Goal: Task Accomplishment & Management: Use online tool/utility

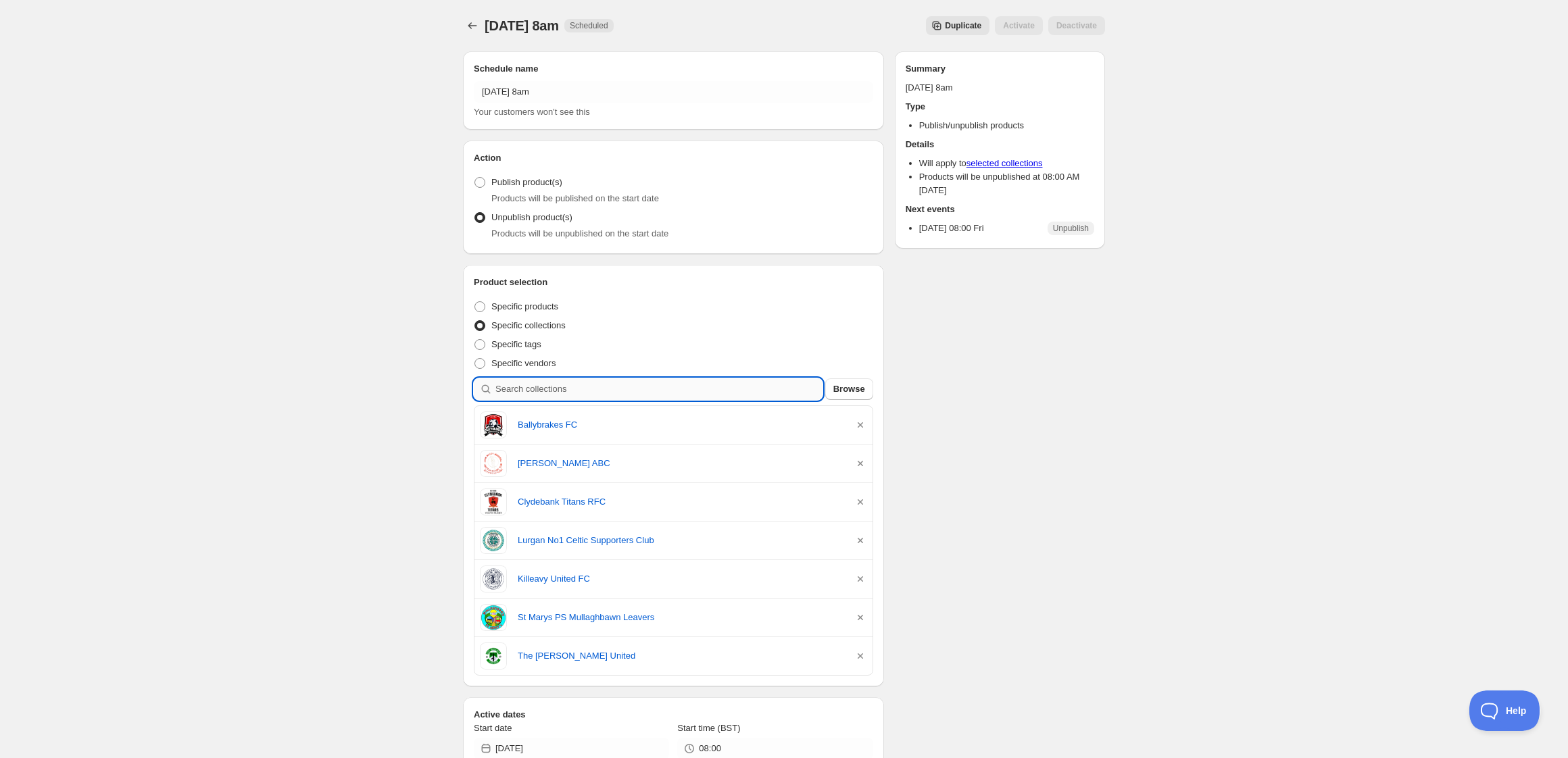
click at [561, 389] on input "search" at bounding box center [659, 390] width 327 height 22
type input "k"
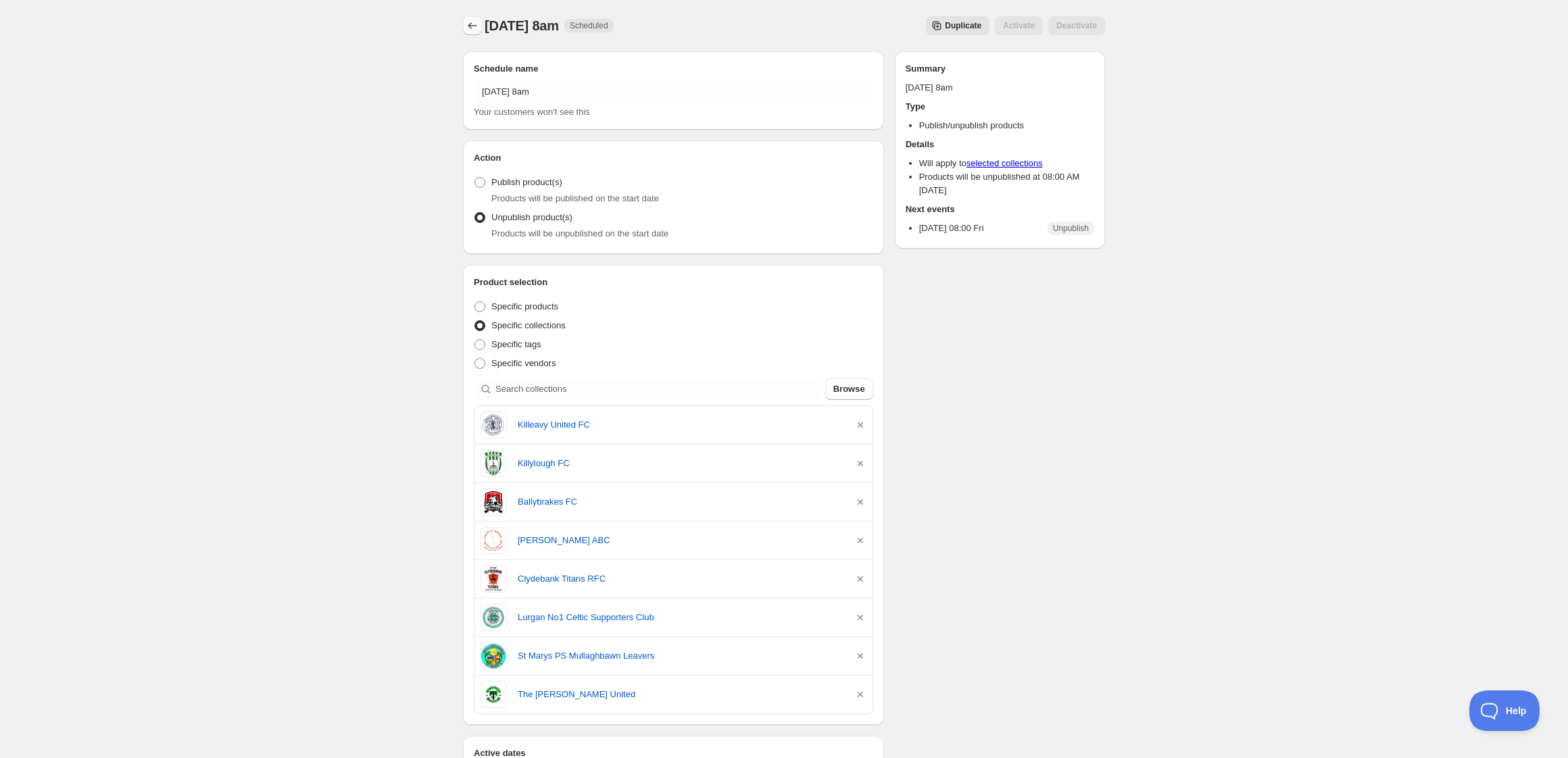
click at [468, 28] on icon "Schedules" at bounding box center [473, 26] width 14 height 14
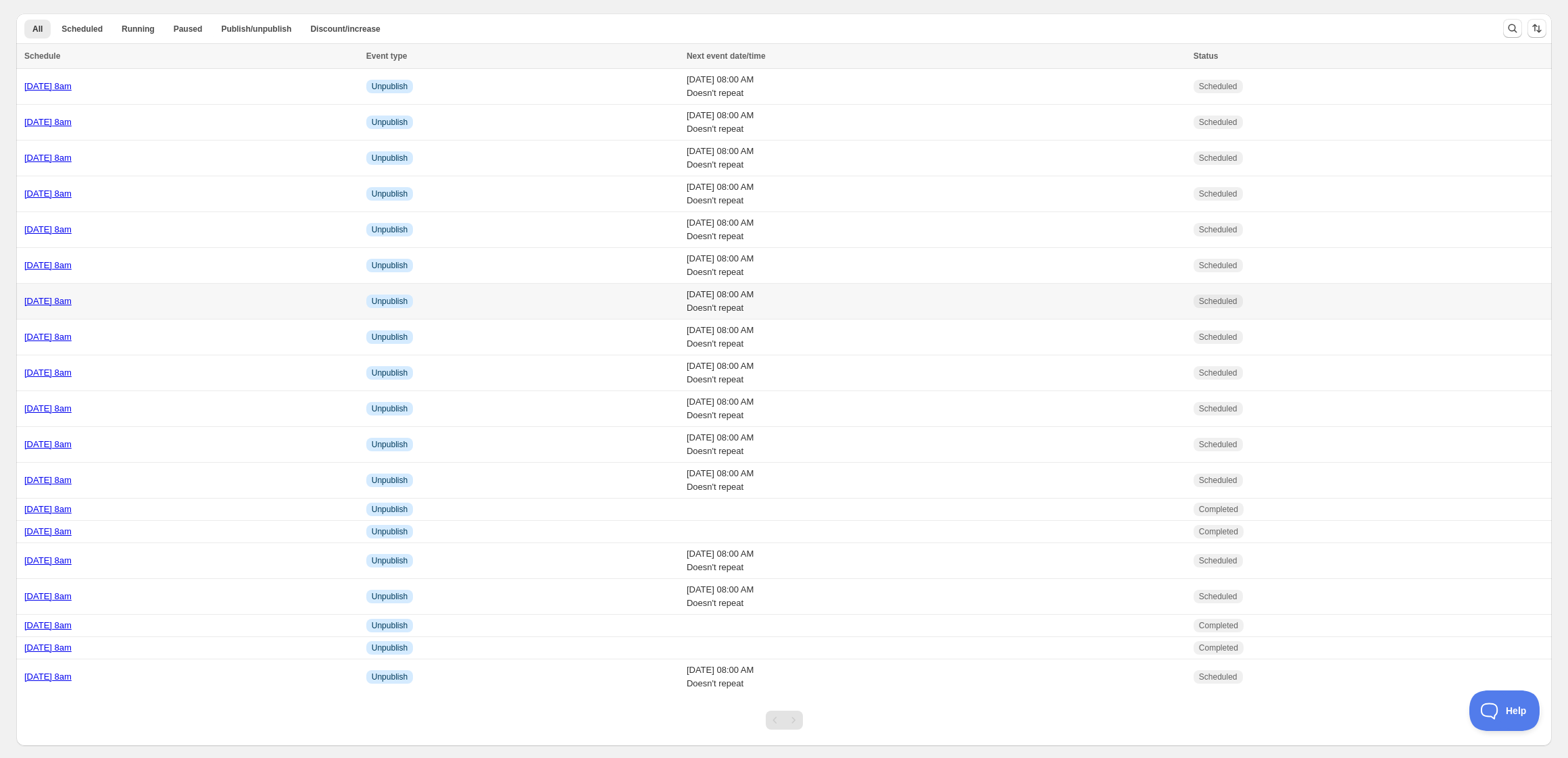
click at [241, 311] on td "[DATE] 8am" at bounding box center [189, 302] width 346 height 36
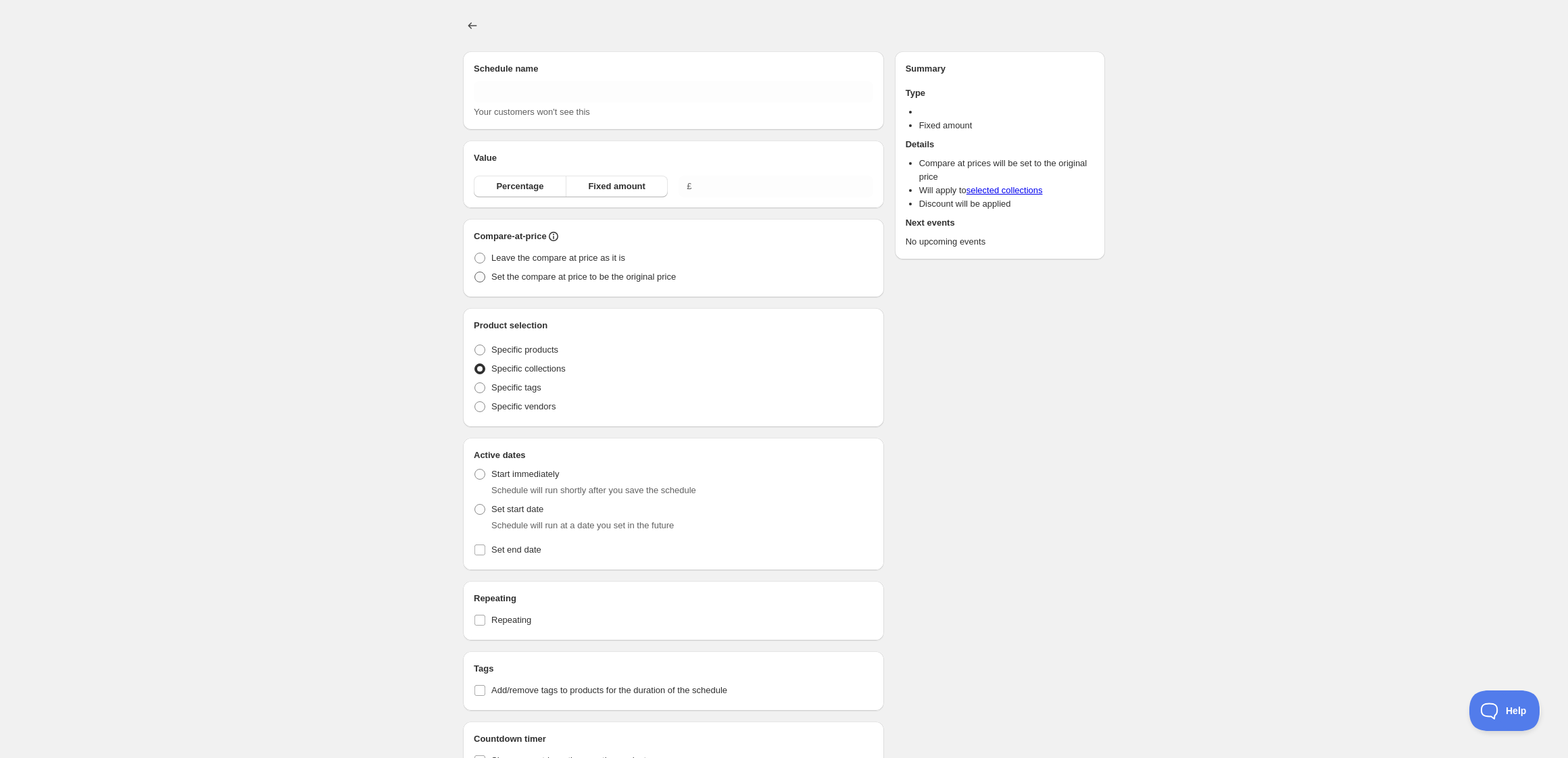
type input "[DATE] 8am"
radio input "true"
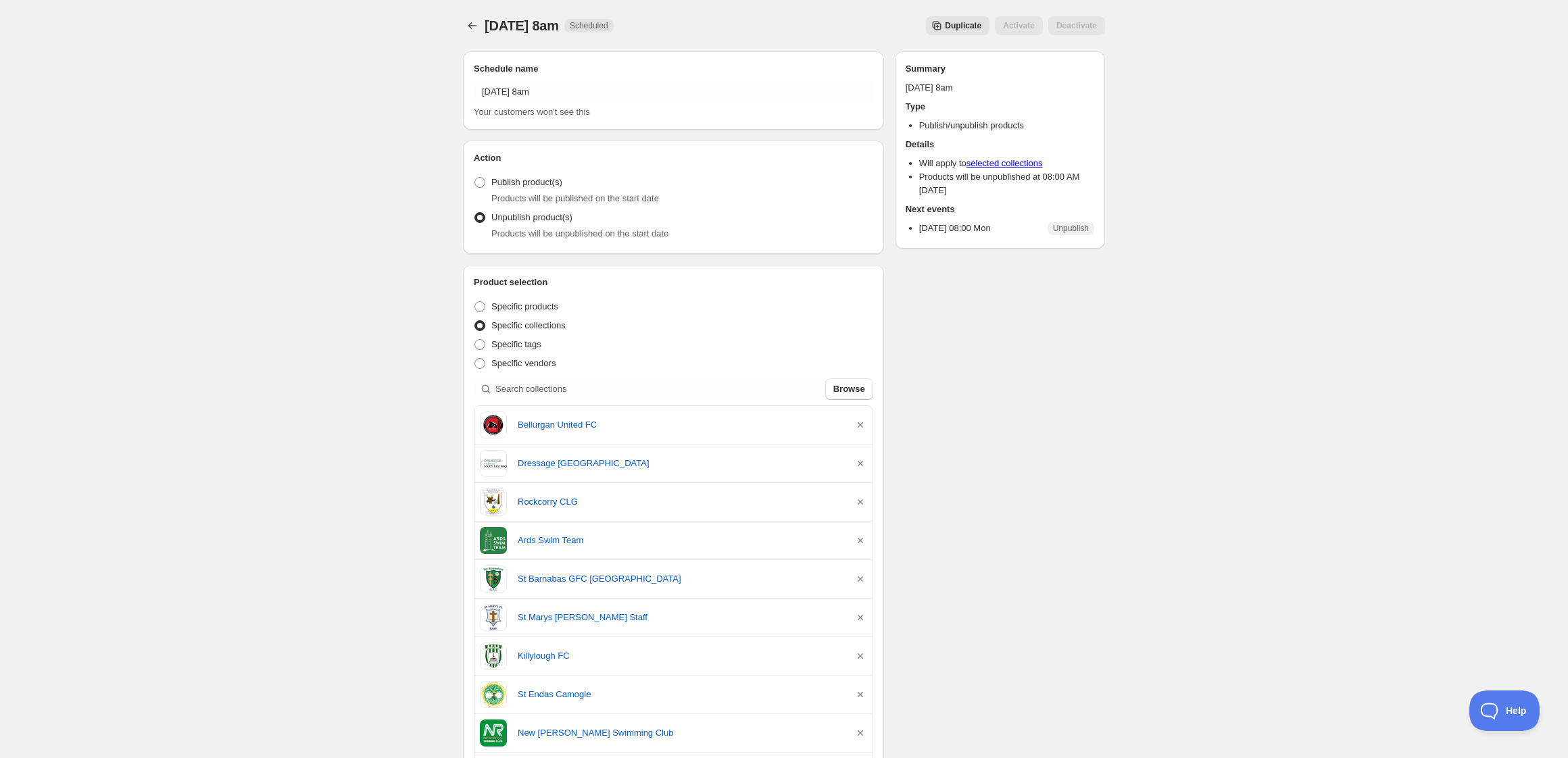
scroll to position [93, 0]
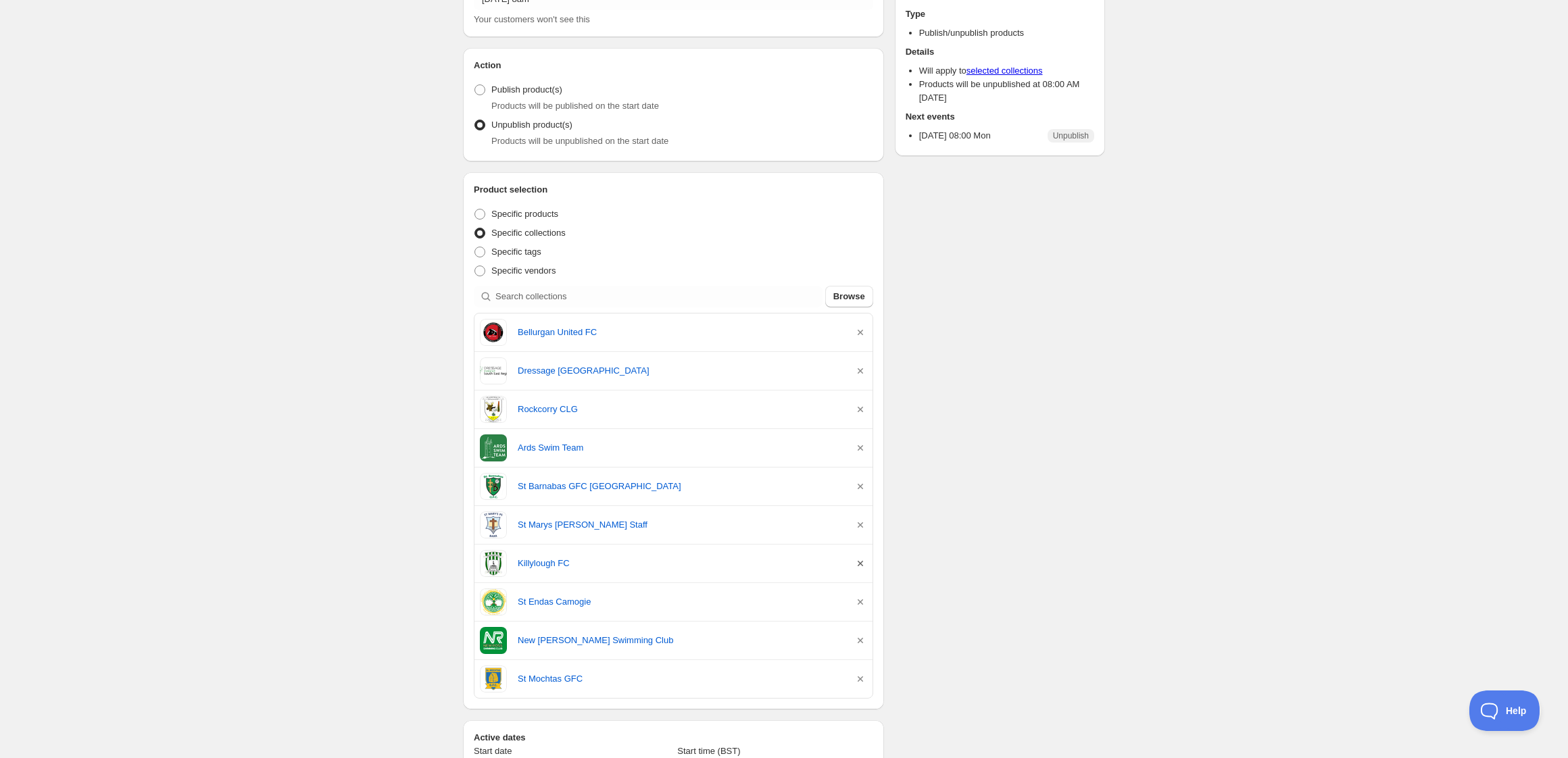
click at [861, 564] on icon "button" at bounding box center [860, 563] width 5 height 5
